Goal: Task Accomplishment & Management: Use online tool/utility

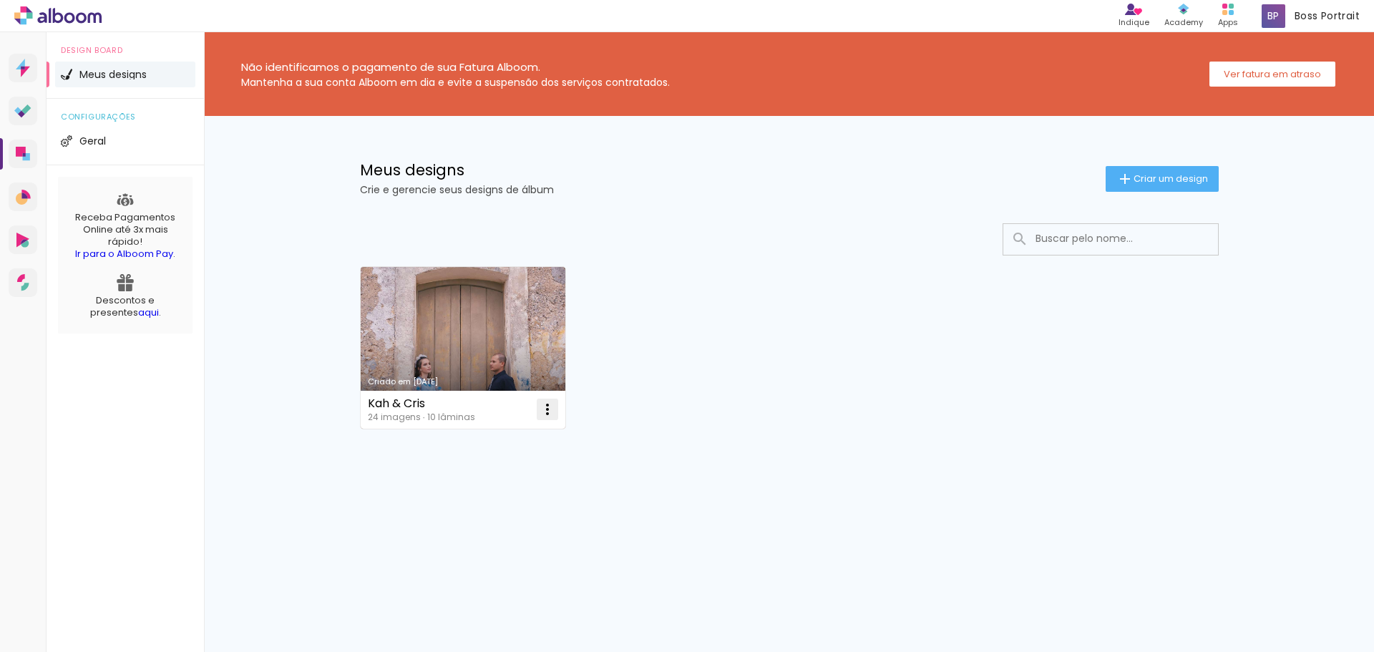
click at [544, 407] on iron-icon at bounding box center [547, 409] width 17 height 17
click at [513, 445] on paper-item "Abrir" at bounding box center [489, 442] width 143 height 29
